Goal: Find specific page/section: Find specific page/section

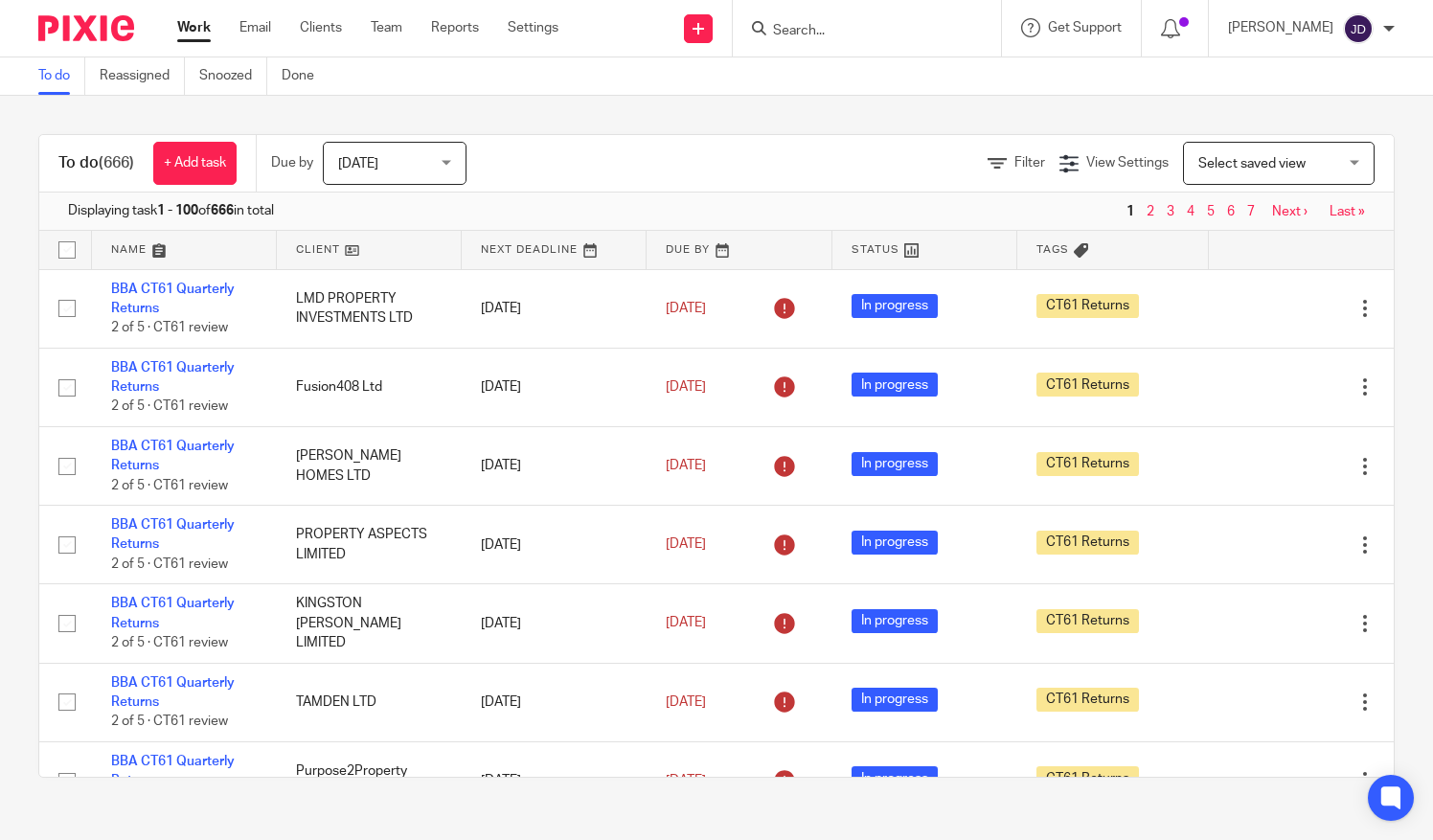
click at [828, 31] on input "Search" at bounding box center [856, 32] width 172 height 17
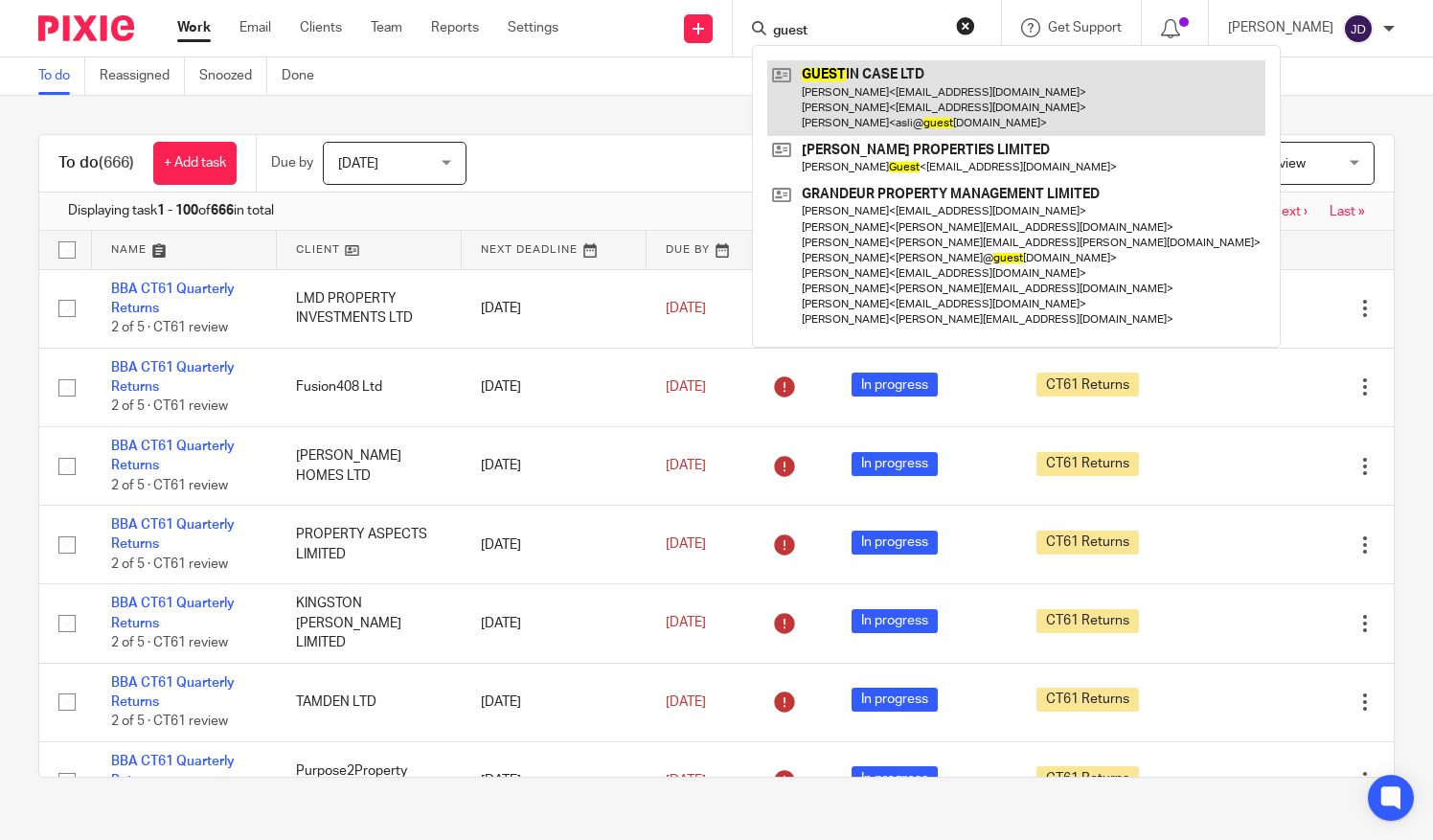
type input "guest"
click at [870, 75] on link at bounding box center [1016, 98] width 498 height 76
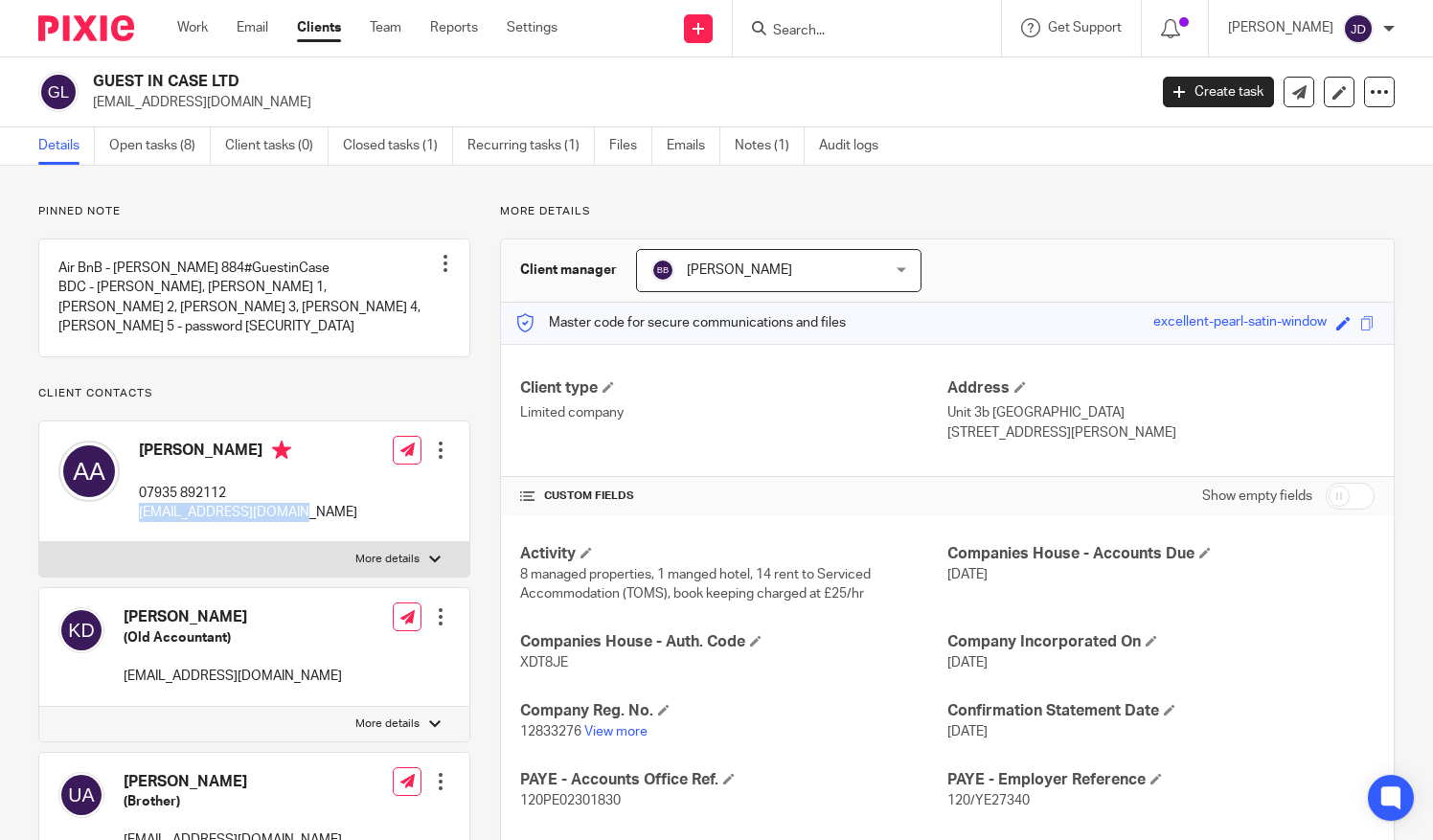
drag, startPoint x: 132, startPoint y: 540, endPoint x: 294, endPoint y: 549, distance: 162.2
click at [294, 543] on div "[PERSON_NAME] 07935 892112 [EMAIL_ADDRESS][DOMAIN_NAME] Edit contact Create cli…" at bounding box center [254, 482] width 430 height 122
copy p "asli@guestincase.co.uk"
click at [842, 33] on input "Search" at bounding box center [856, 32] width 172 height 17
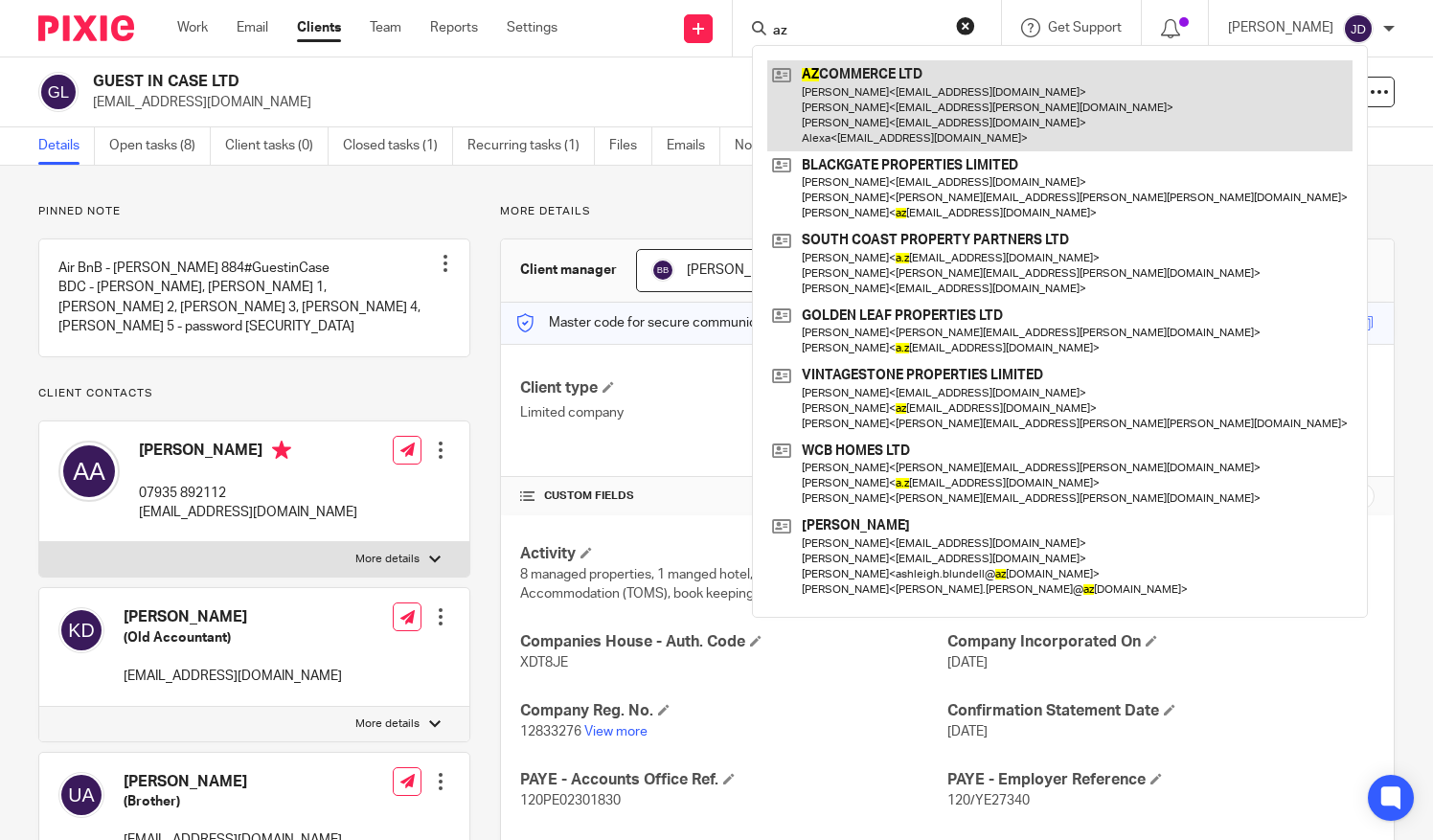
type input "az"
click at [866, 98] on link at bounding box center [1059, 106] width 585 height 91
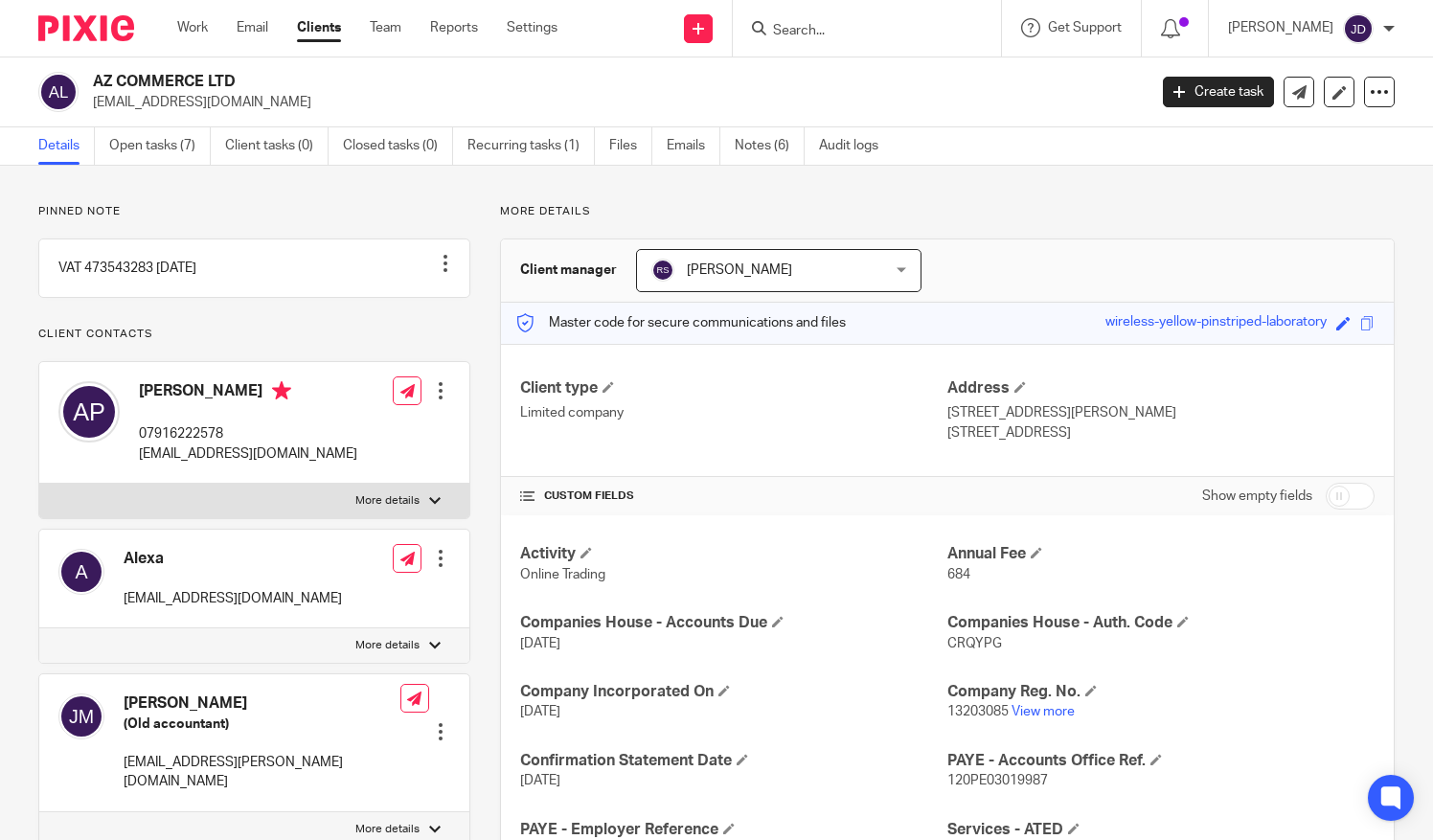
click at [843, 26] on input "Search" at bounding box center [856, 32] width 172 height 17
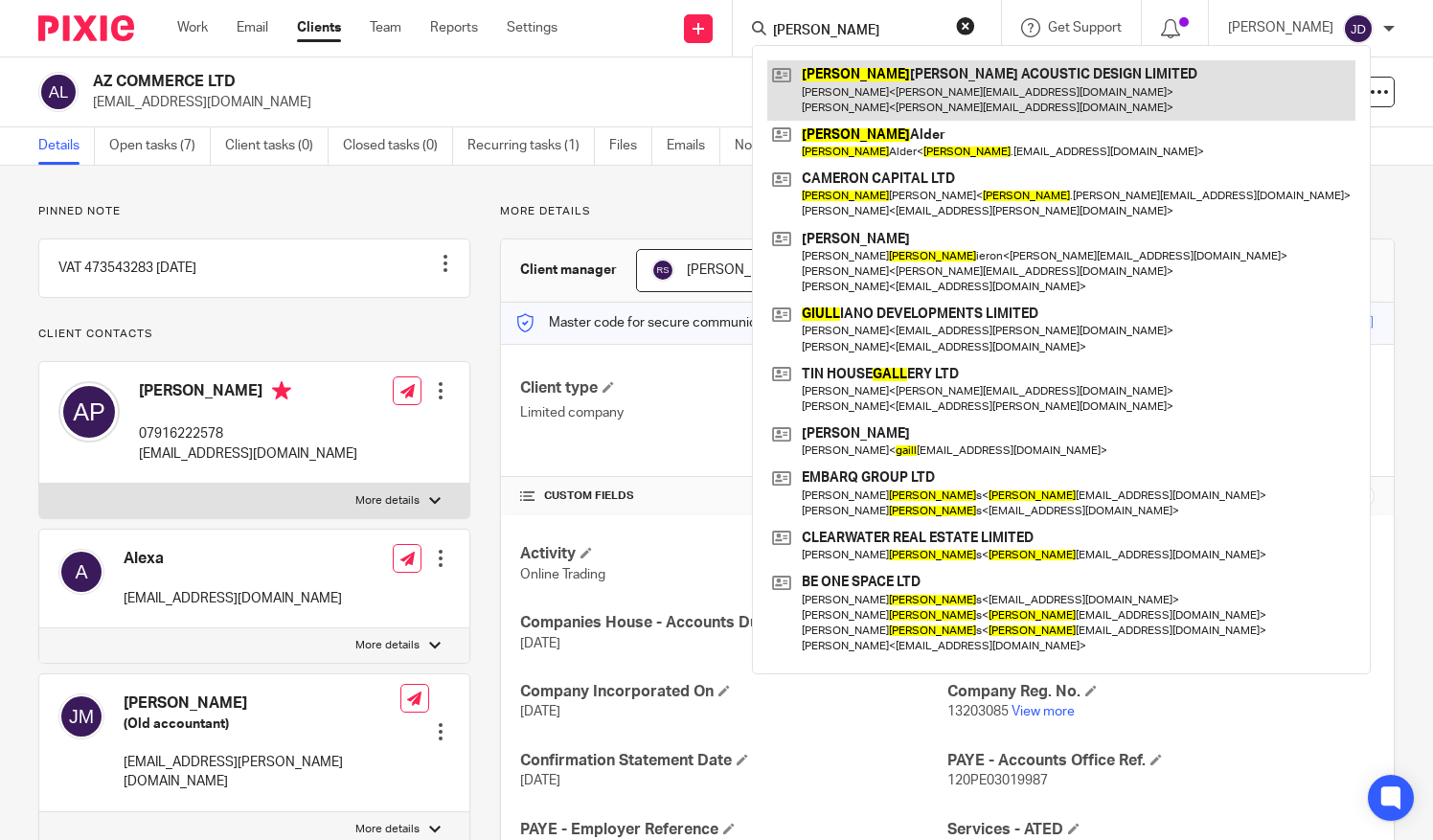
type input "gill"
click at [870, 86] on link at bounding box center [1061, 90] width 588 height 60
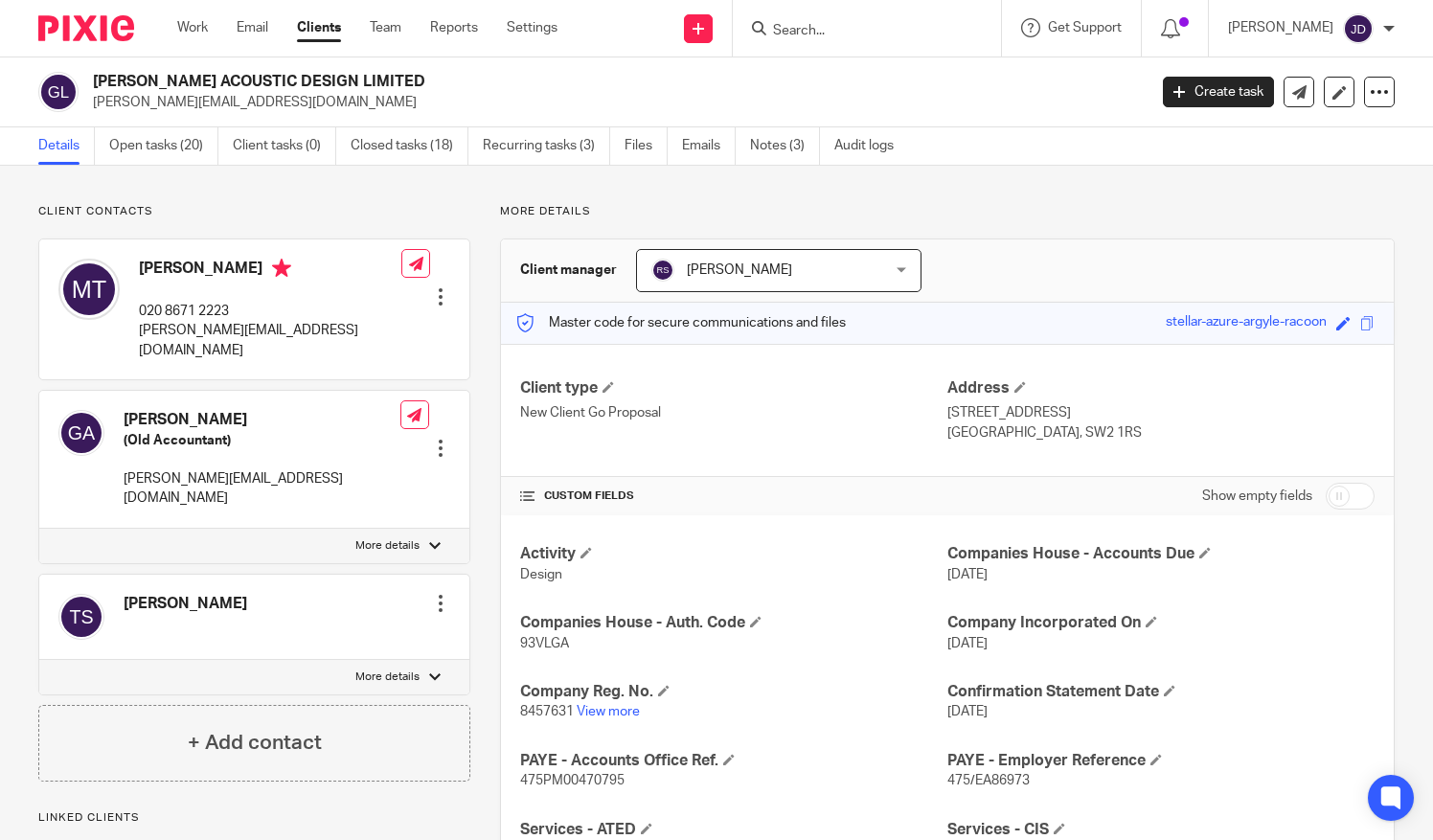
click at [812, 26] on input "Search" at bounding box center [856, 32] width 172 height 17
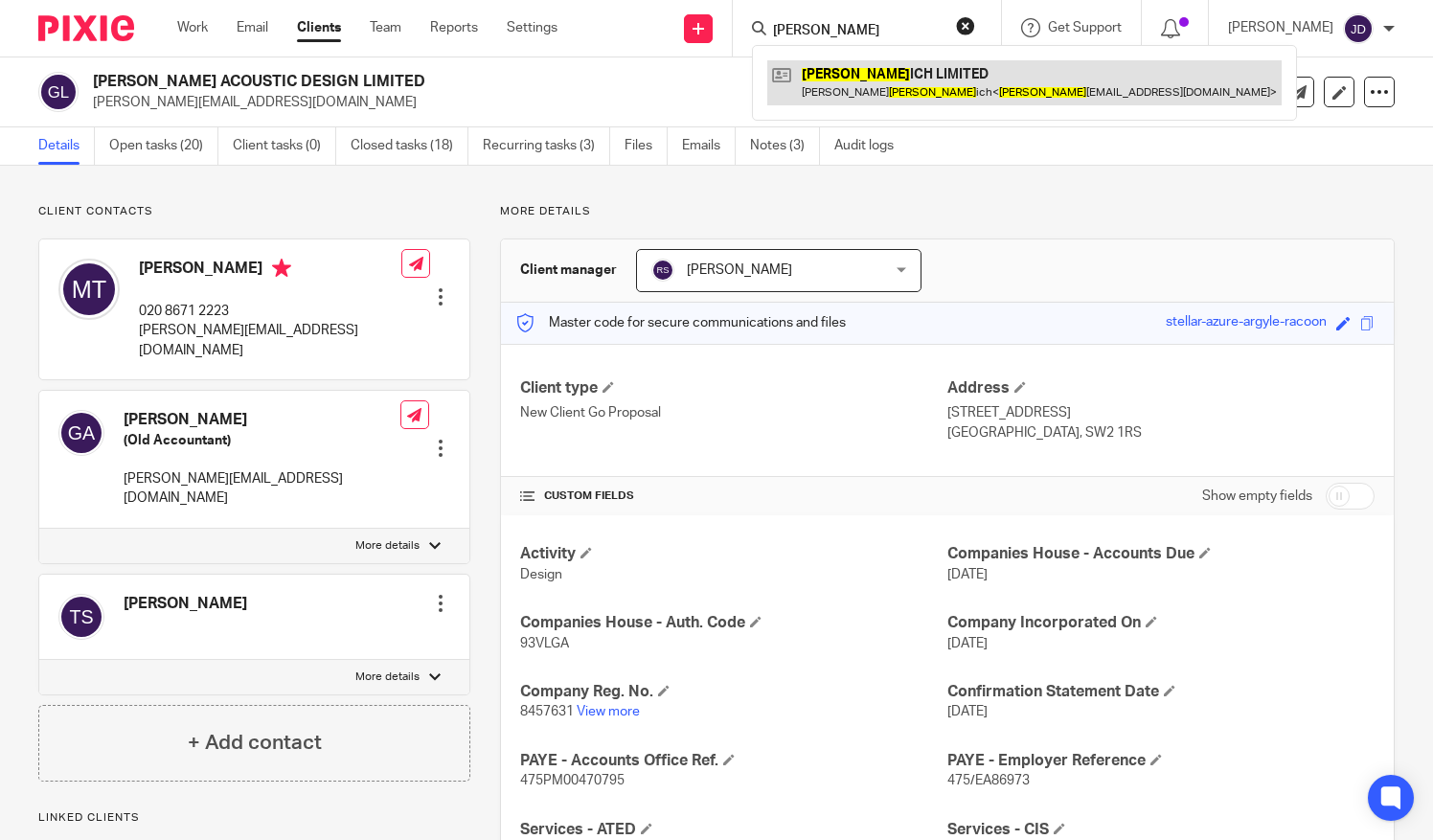
type input "schut"
click at [891, 86] on link at bounding box center [1024, 83] width 514 height 44
